Goal: Task Accomplishment & Management: Manage account settings

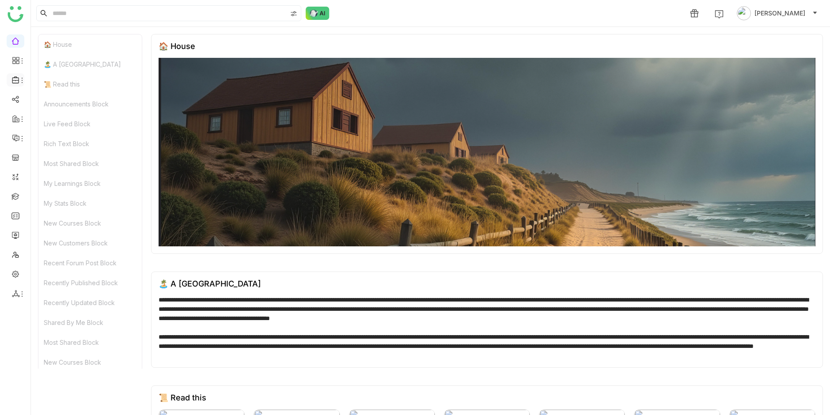
click at [20, 82] on icon at bounding box center [22, 80] width 7 height 7
click at [66, 129] on link "Library" at bounding box center [61, 131] width 57 height 6
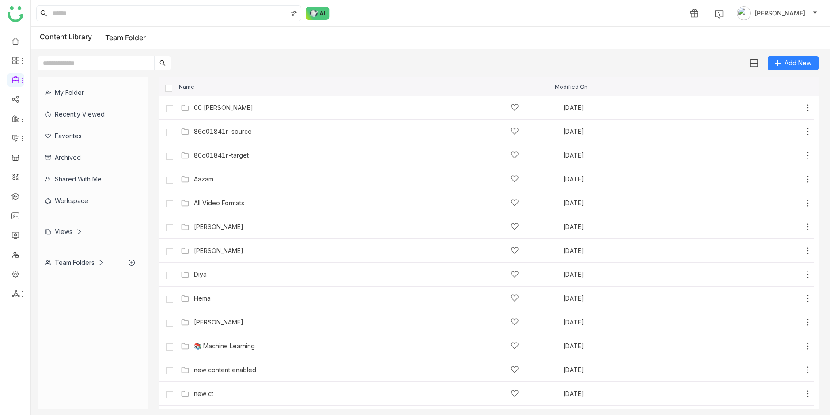
click at [76, 89] on div "My Folder" at bounding box center [90, 93] width 104 height 22
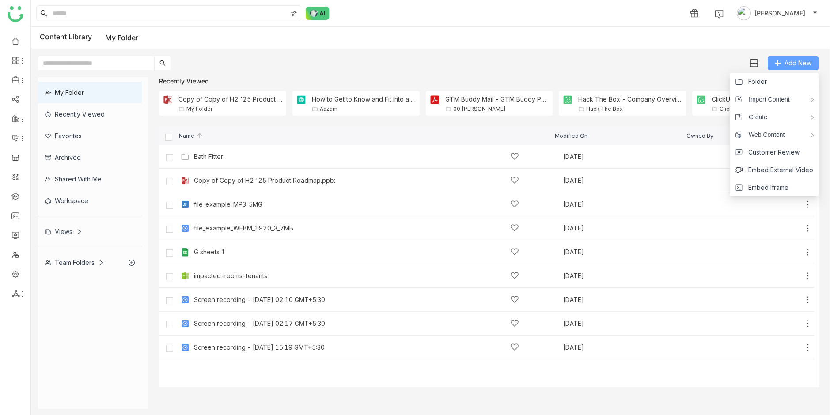
click at [784, 61] on span "Add New" at bounding box center [797, 63] width 27 height 10
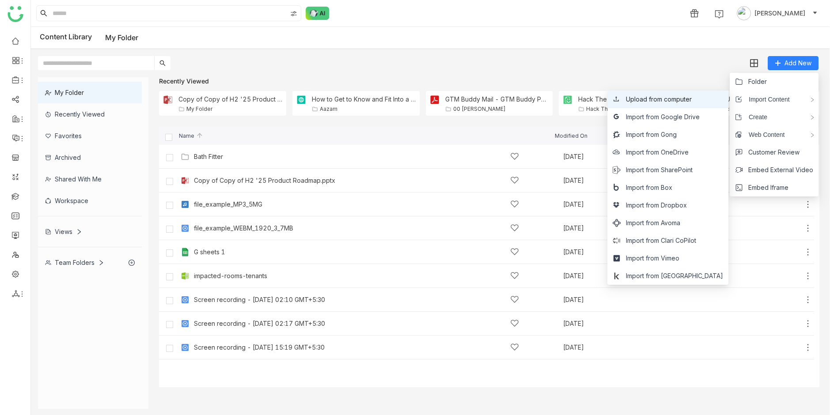
click at [688, 97] on span "Upload from computer" at bounding box center [659, 100] width 66 height 10
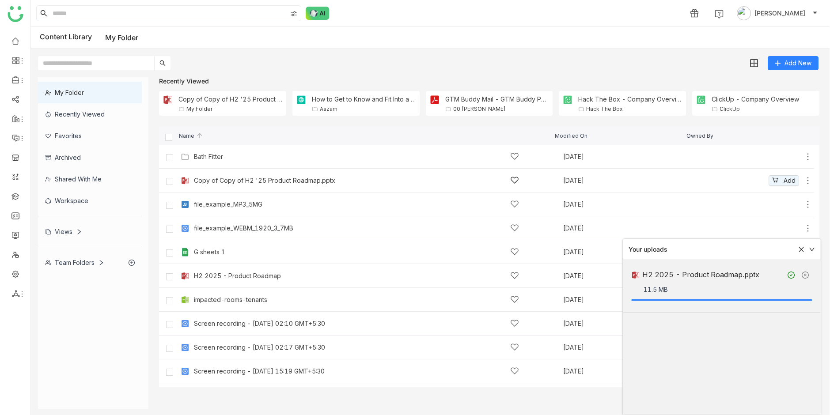
click at [256, 177] on div "Copy of Copy of H2 '25 Product Roadmap.pptx" at bounding box center [264, 180] width 141 height 7
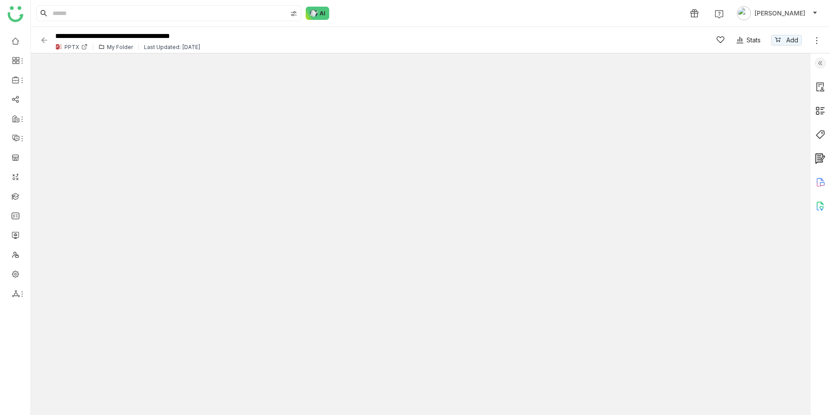
click at [43, 41] on img at bounding box center [44, 40] width 9 height 9
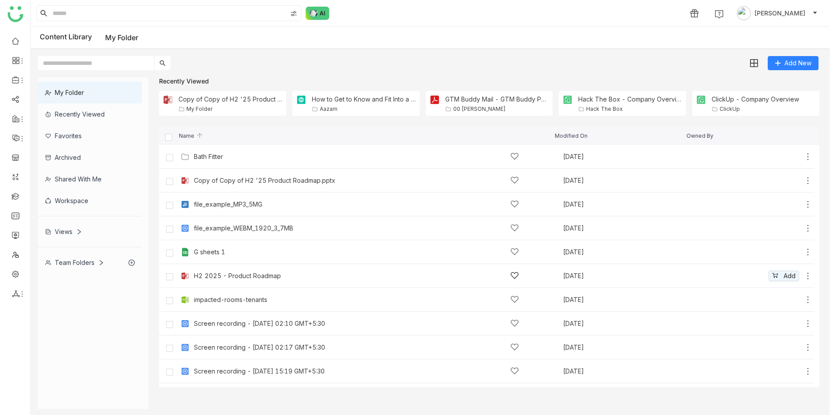
click at [296, 280] on div "H2 2025 - Product Roadmap" at bounding box center [356, 275] width 325 height 9
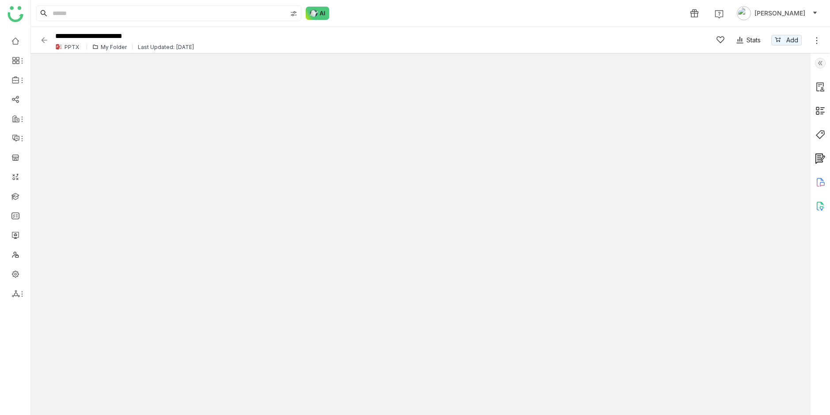
type input "*"
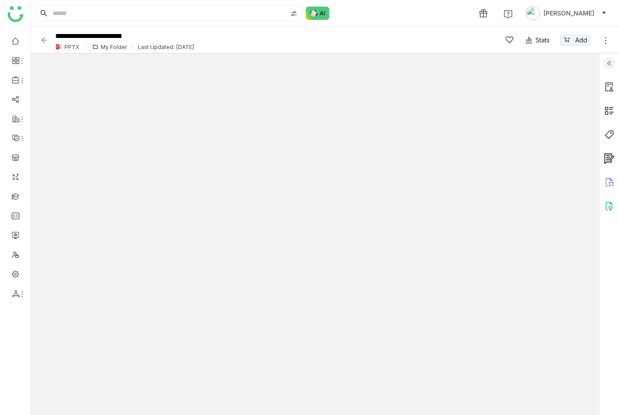
click at [41, 40] on img at bounding box center [44, 40] width 9 height 9
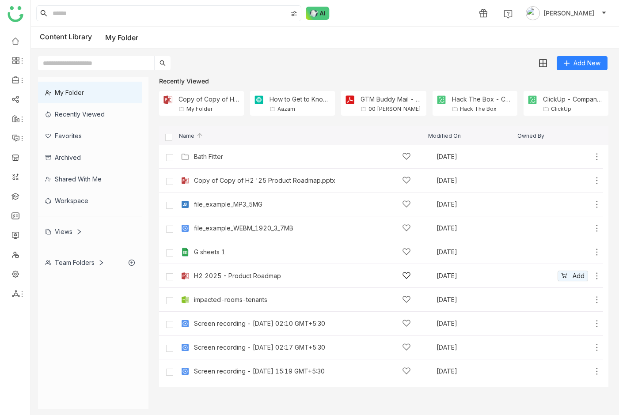
click at [253, 279] on div "H2 2025 - Product Roadmap" at bounding box center [237, 275] width 87 height 7
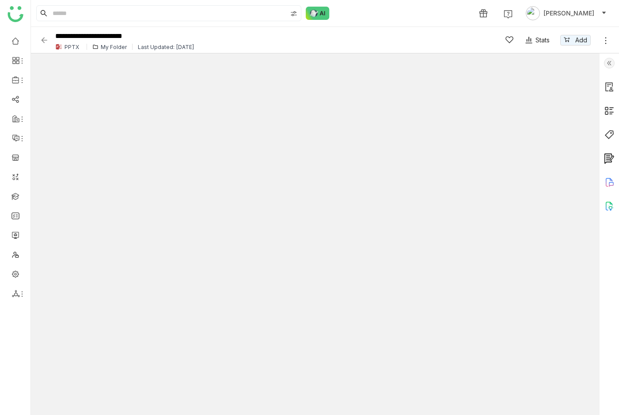
click at [605, 40] on icon at bounding box center [605, 40] width 9 height 9
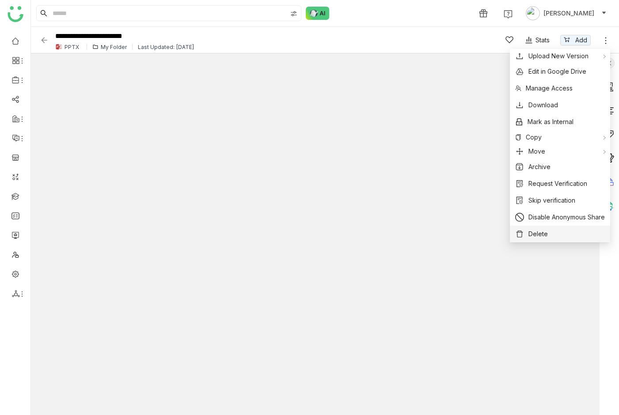
click at [528, 231] on span "Delete" at bounding box center [537, 234] width 19 height 10
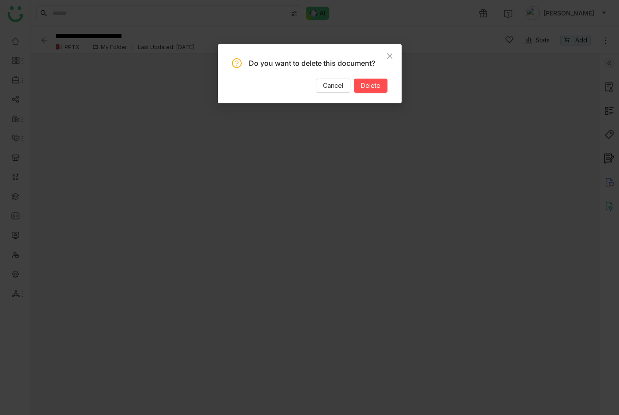
click at [389, 83] on div "Do you want to delete this document? Cancel Delete" at bounding box center [310, 73] width 184 height 59
click at [382, 82] on button "Delete" at bounding box center [371, 86] width 34 height 14
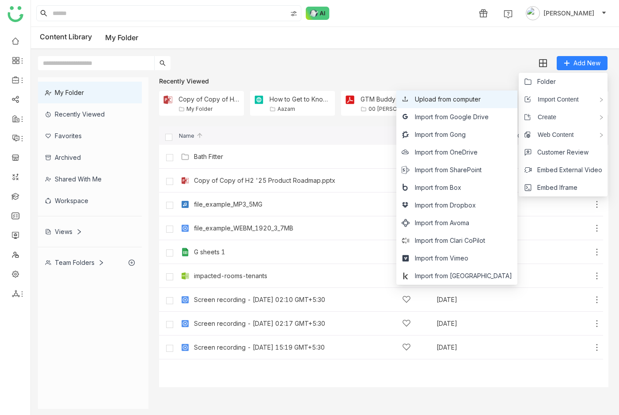
click at [475, 103] on span "Upload from computer" at bounding box center [448, 100] width 66 height 10
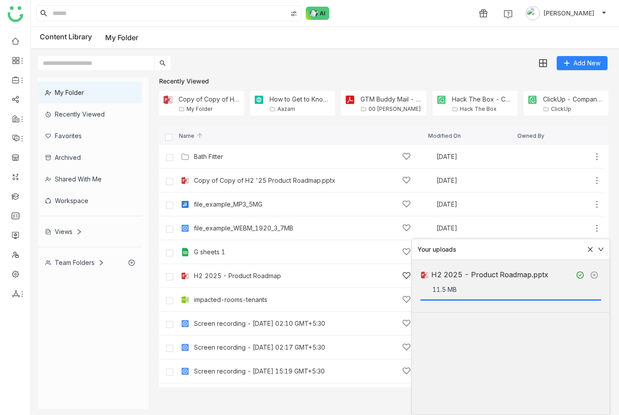
click at [226, 271] on div "H2 2025 - Product Roadmap" at bounding box center [302, 275] width 217 height 9
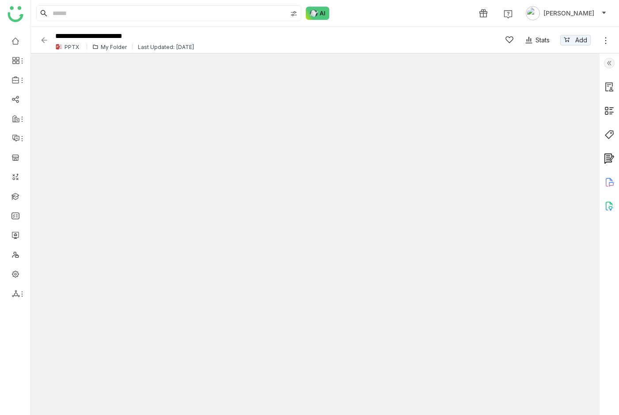
type input "*"
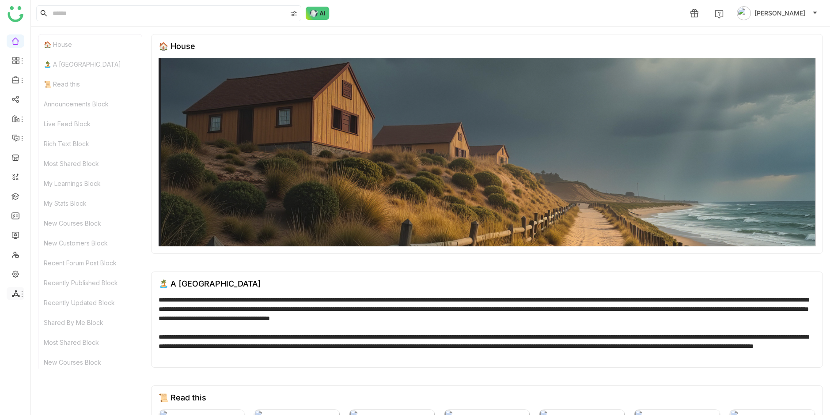
click at [20, 295] on icon at bounding box center [22, 294] width 7 height 7
click at [45, 311] on link "List" at bounding box center [63, 314] width 61 height 6
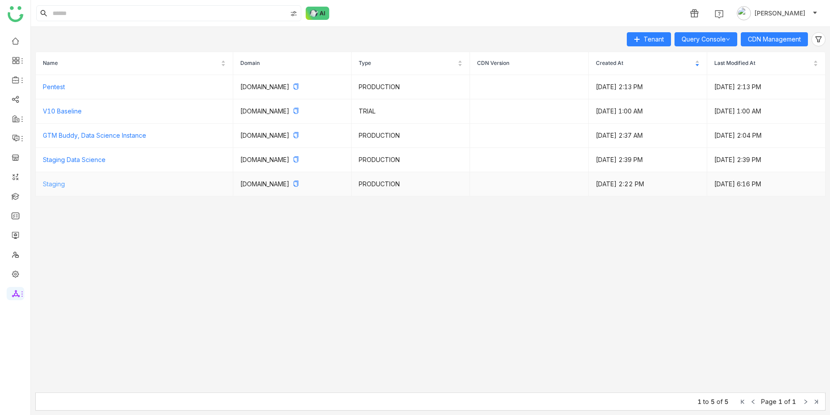
click at [57, 180] on link "Staging" at bounding box center [54, 184] width 22 height 8
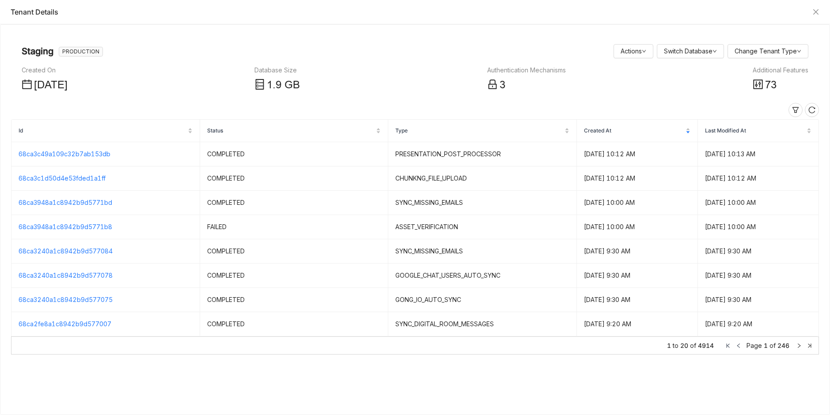
click at [760, 88] on icon at bounding box center [757, 84] width 11 height 11
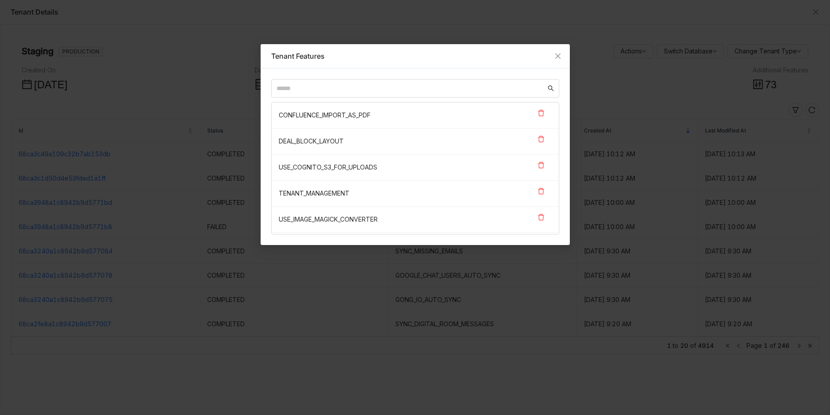
click at [459, 77] on div "CONFLUENCE_IMPORT_AS_PDF DEAL_BLOCK_LAYOUT USE_COGNITO_S3_FOR_UPLOADS TENANT_MA…" at bounding box center [415, 156] width 309 height 177
click at [458, 81] on nz-input-group at bounding box center [415, 88] width 288 height 19
click at [458, 82] on nz-input-group at bounding box center [415, 88] width 288 height 19
click at [456, 88] on input "text" at bounding box center [410, 88] width 269 height 10
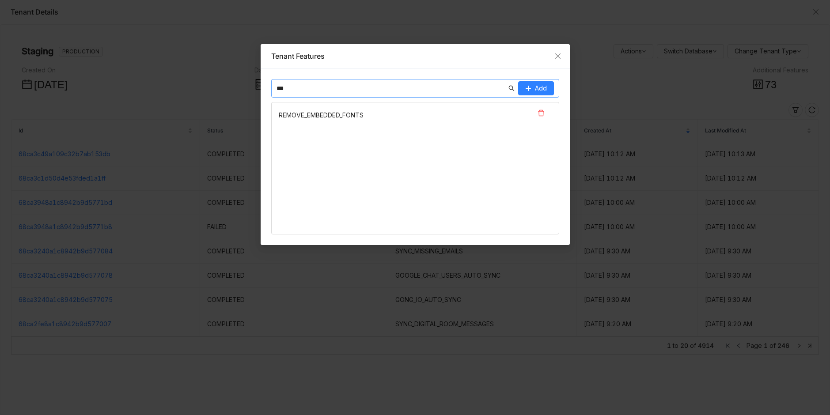
type input "***"
click at [322, 113] on nz-list-item "REMOVE_EMBEDDED_FONTS" at bounding box center [415, 115] width 287 height 26
copy nz-list-item "REMOVE_EMBEDDED_FONTS"
click at [544, 113] on icon at bounding box center [540, 113] width 7 height 7
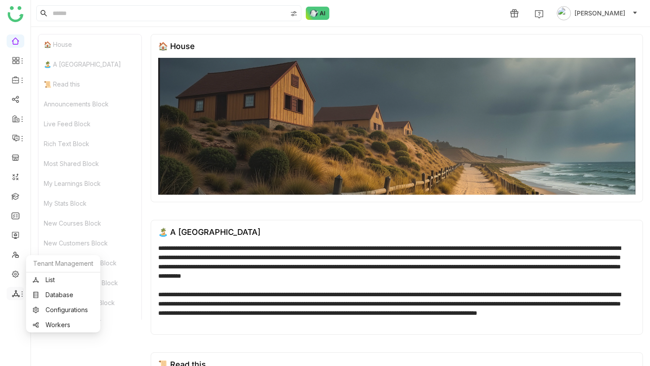
click at [21, 293] on icon at bounding box center [22, 294] width 7 height 7
click at [53, 323] on link "Workers" at bounding box center [63, 325] width 61 height 6
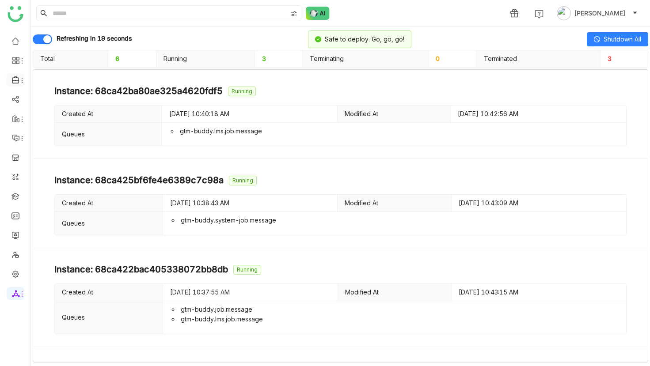
click at [18, 82] on icon at bounding box center [16, 80] width 8 height 8
click at [39, 129] on link "Library" at bounding box center [61, 131] width 57 height 6
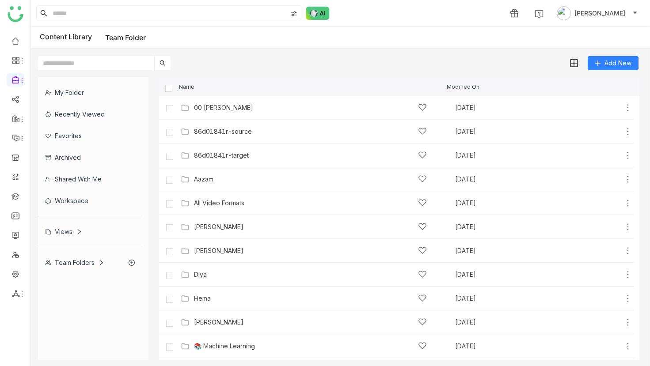
click at [69, 91] on div "My Folder" at bounding box center [90, 93] width 104 height 22
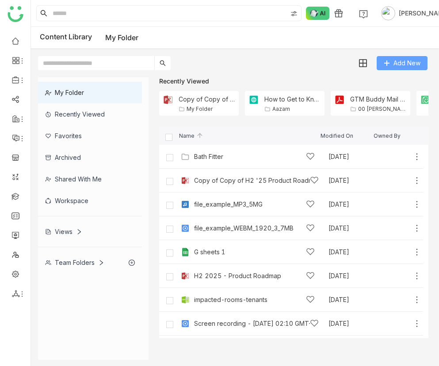
click at [412, 66] on span "Add New" at bounding box center [406, 63] width 27 height 10
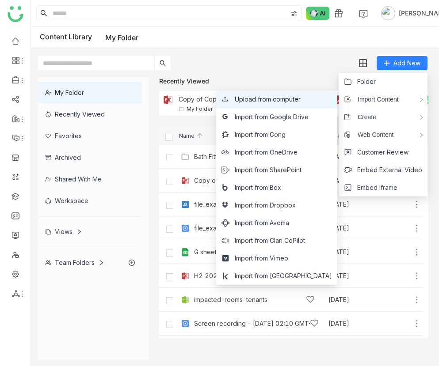
click at [300, 102] on span "Upload from computer" at bounding box center [267, 100] width 66 height 10
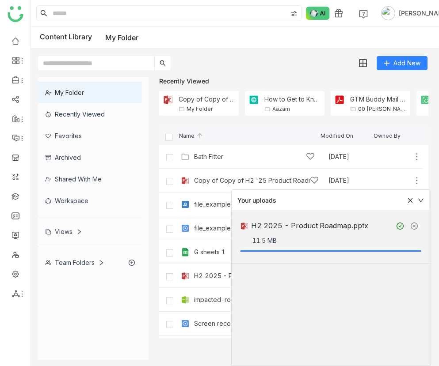
click at [185, 278] on img at bounding box center [185, 276] width 9 height 9
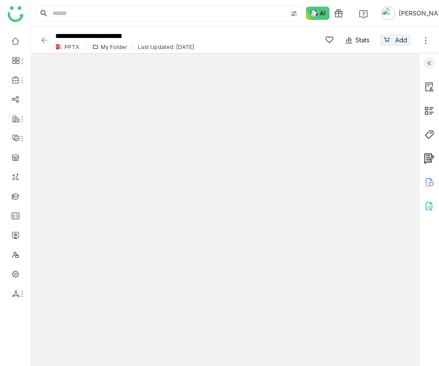
type input "*"
click at [425, 41] on icon at bounding box center [425, 40] width 9 height 9
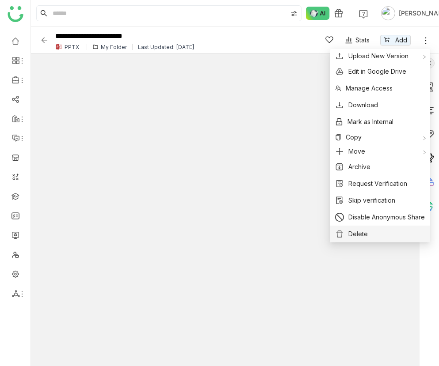
click at [378, 238] on button "Delete" at bounding box center [380, 234] width 90 height 10
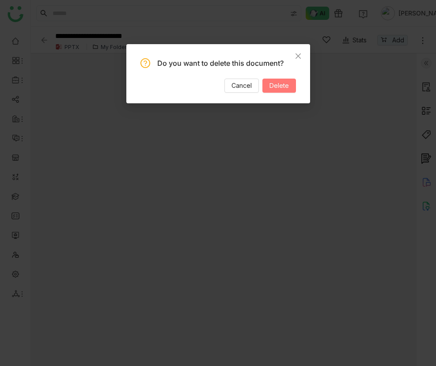
click at [294, 86] on button "Delete" at bounding box center [279, 86] width 34 height 14
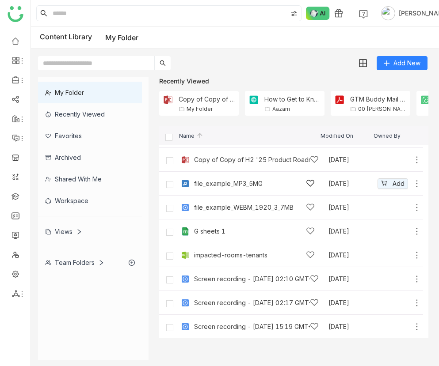
scroll to position [21, 0]
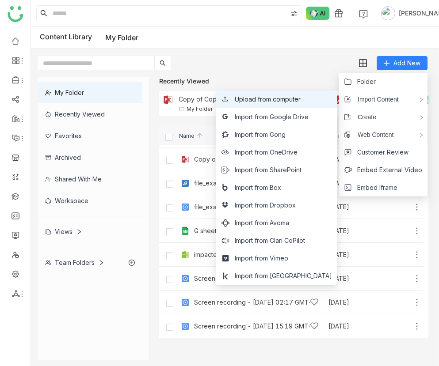
click at [295, 98] on span "Upload from computer" at bounding box center [267, 100] width 66 height 10
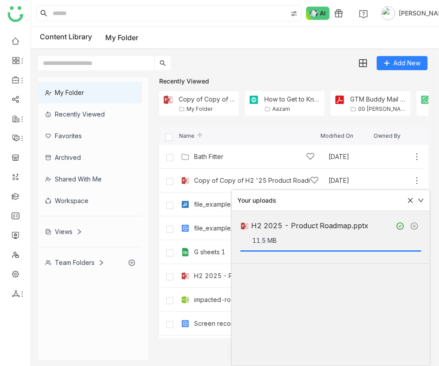
click at [212, 278] on div "H2 2025 - Product Roadmap" at bounding box center [237, 275] width 87 height 7
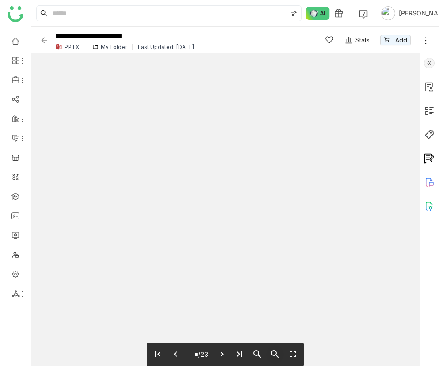
click at [277, 356] on icon "zoom_out" at bounding box center [274, 354] width 11 height 11
click at [264, 356] on button "zoom_in" at bounding box center [257, 354] width 18 height 19
type input "*"
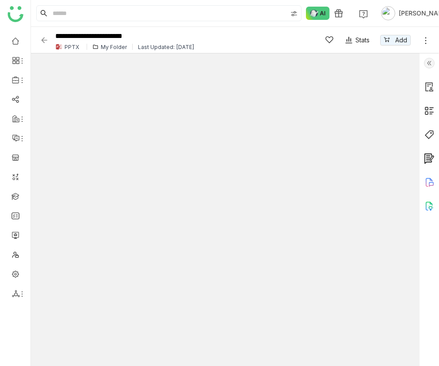
click at [429, 42] on icon at bounding box center [425, 40] width 9 height 9
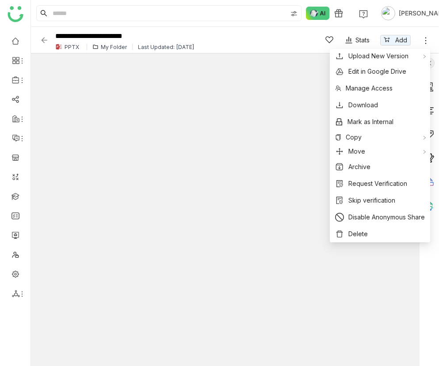
click at [426, 42] on icon at bounding box center [425, 40] width 9 height 9
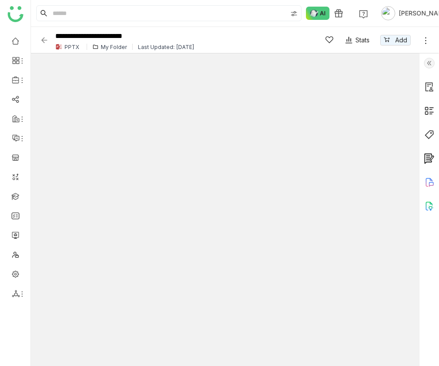
click at [426, 43] on icon at bounding box center [425, 40] width 9 height 9
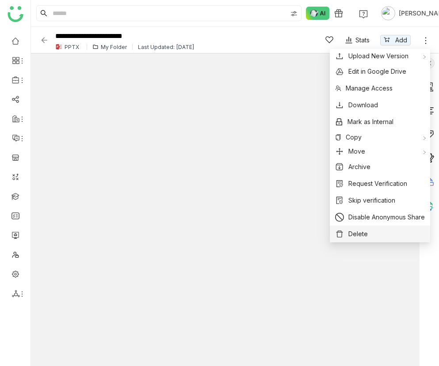
click at [379, 231] on button "Delete" at bounding box center [380, 234] width 90 height 10
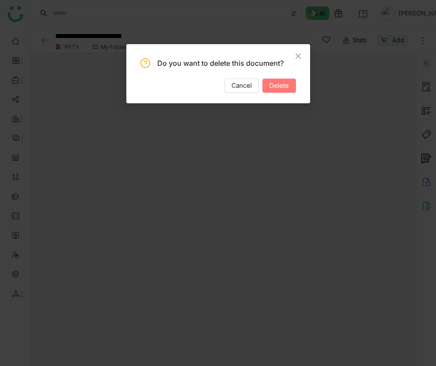
click at [284, 89] on span "Delete" at bounding box center [278, 86] width 19 height 10
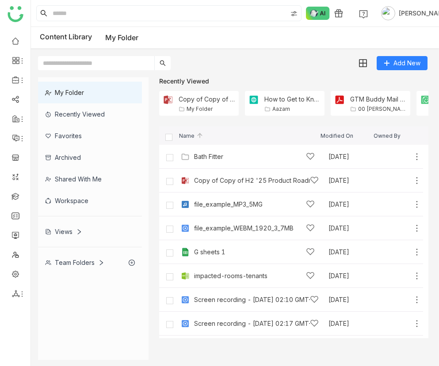
click at [234, 57] on div "Add New" at bounding box center [232, 59] width 403 height 21
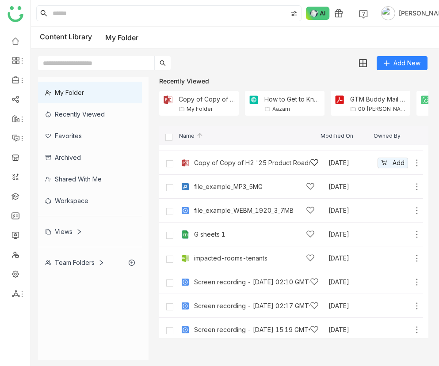
scroll to position [21, 0]
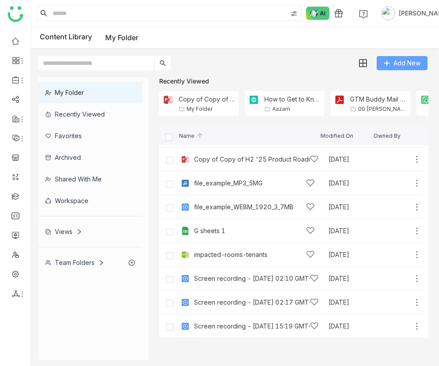
click at [392, 60] on button "Add New" at bounding box center [401, 63] width 51 height 14
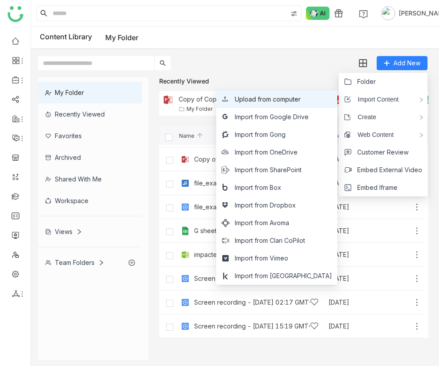
click at [304, 94] on li "Upload from computer" at bounding box center [276, 100] width 121 height 18
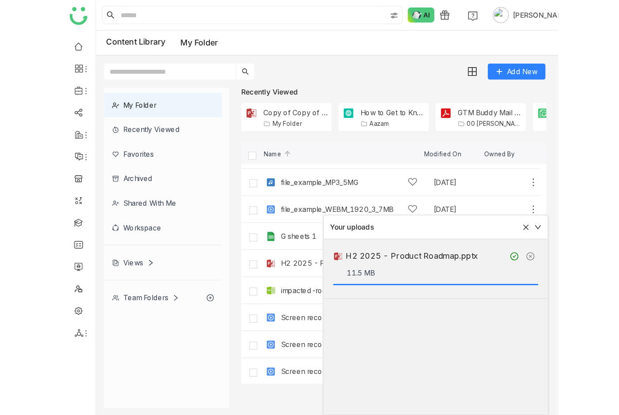
scroll to position [45, 0]
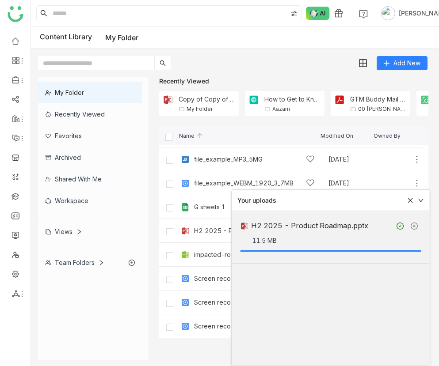
click at [211, 223] on div "H2 2025 - Product Roadmap Sep 17, 2025 Add" at bounding box center [291, 231] width 264 height 24
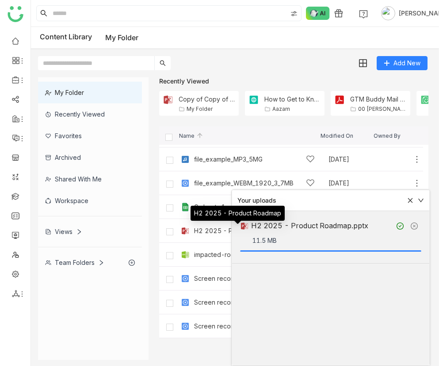
click at [211, 228] on div "H2 2025 - Product Roadmap" at bounding box center [237, 230] width 87 height 7
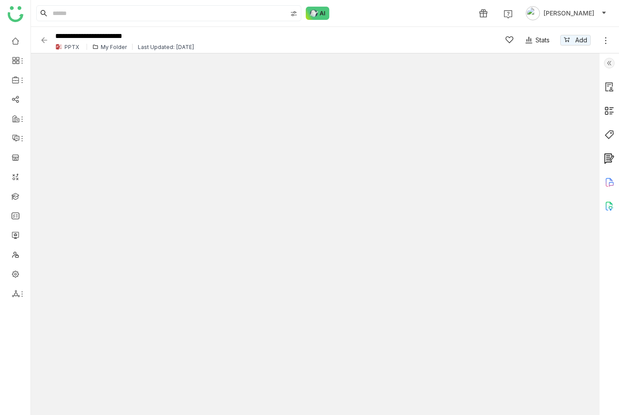
click at [42, 40] on img at bounding box center [44, 40] width 9 height 9
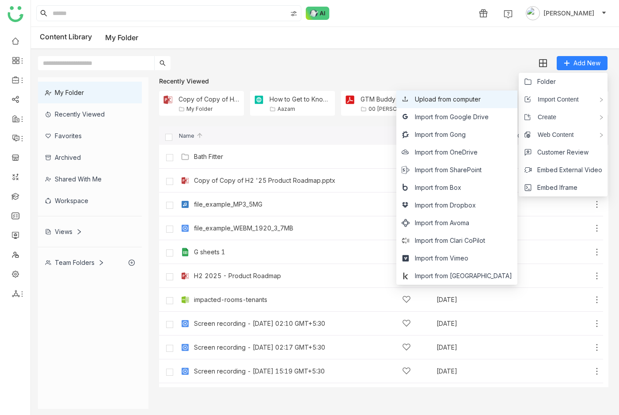
click at [479, 103] on span "Upload from computer" at bounding box center [448, 100] width 66 height 10
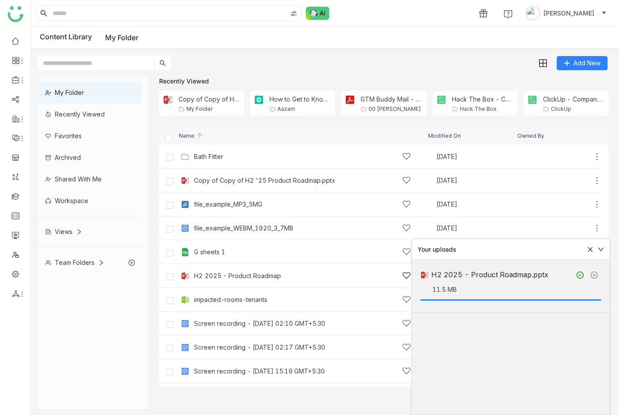
click at [249, 276] on div "H2 2025 - Product Roadmap" at bounding box center [237, 275] width 87 height 7
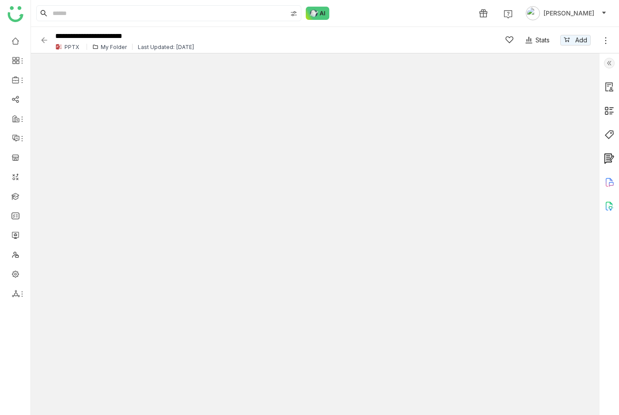
type input "**"
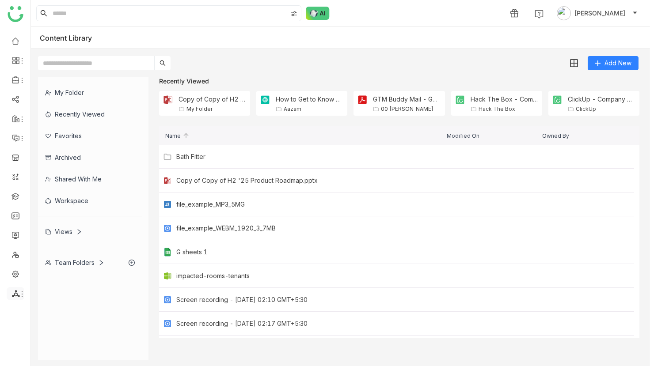
click at [11, 291] on div at bounding box center [16, 294] width 18 height 8
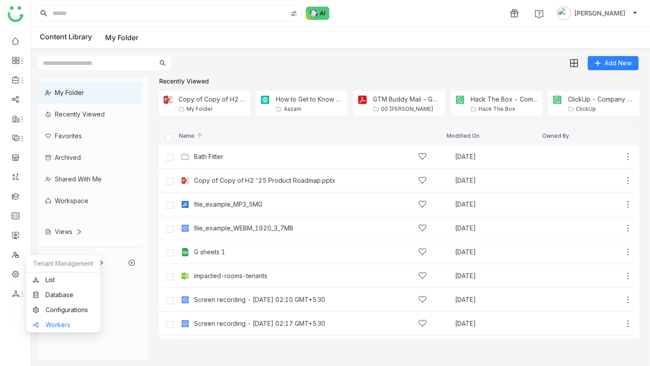
click at [40, 327] on link "Workers" at bounding box center [63, 325] width 61 height 6
